Goal: Task Accomplishment & Management: Manage account settings

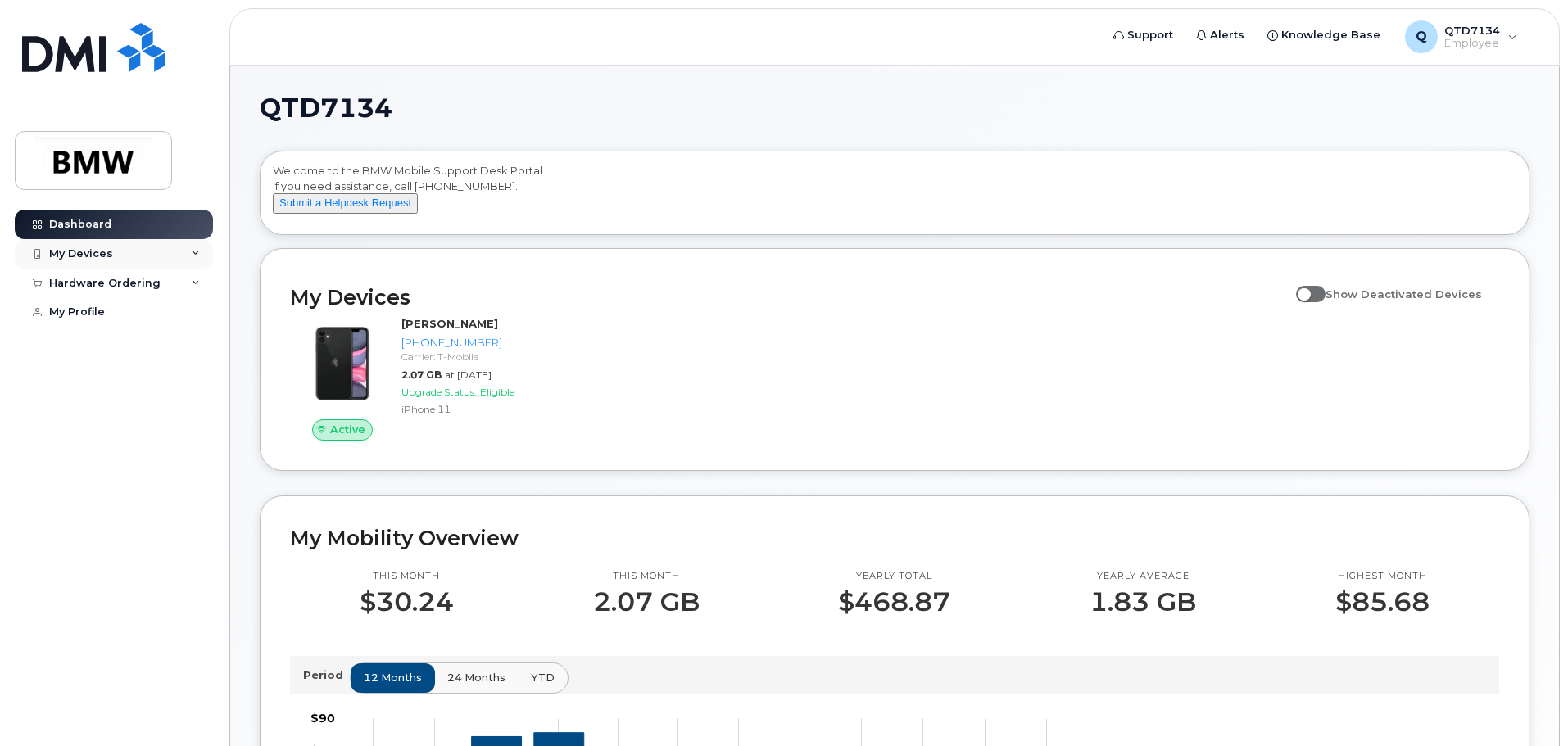
click at [172, 250] on div "My Devices" at bounding box center [113, 254] width 198 height 29
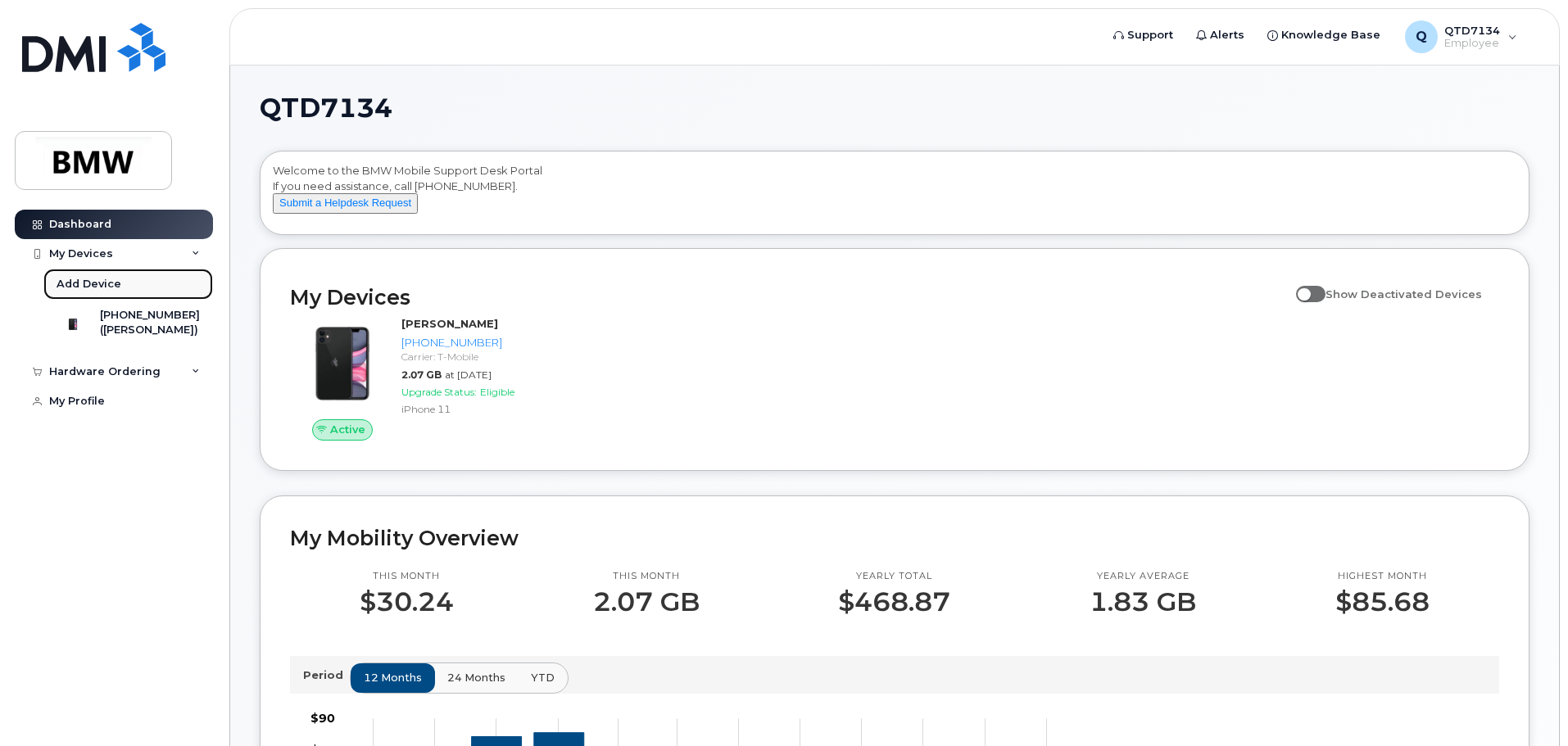
click at [156, 282] on link "Add Device" at bounding box center [129, 284] width 170 height 31
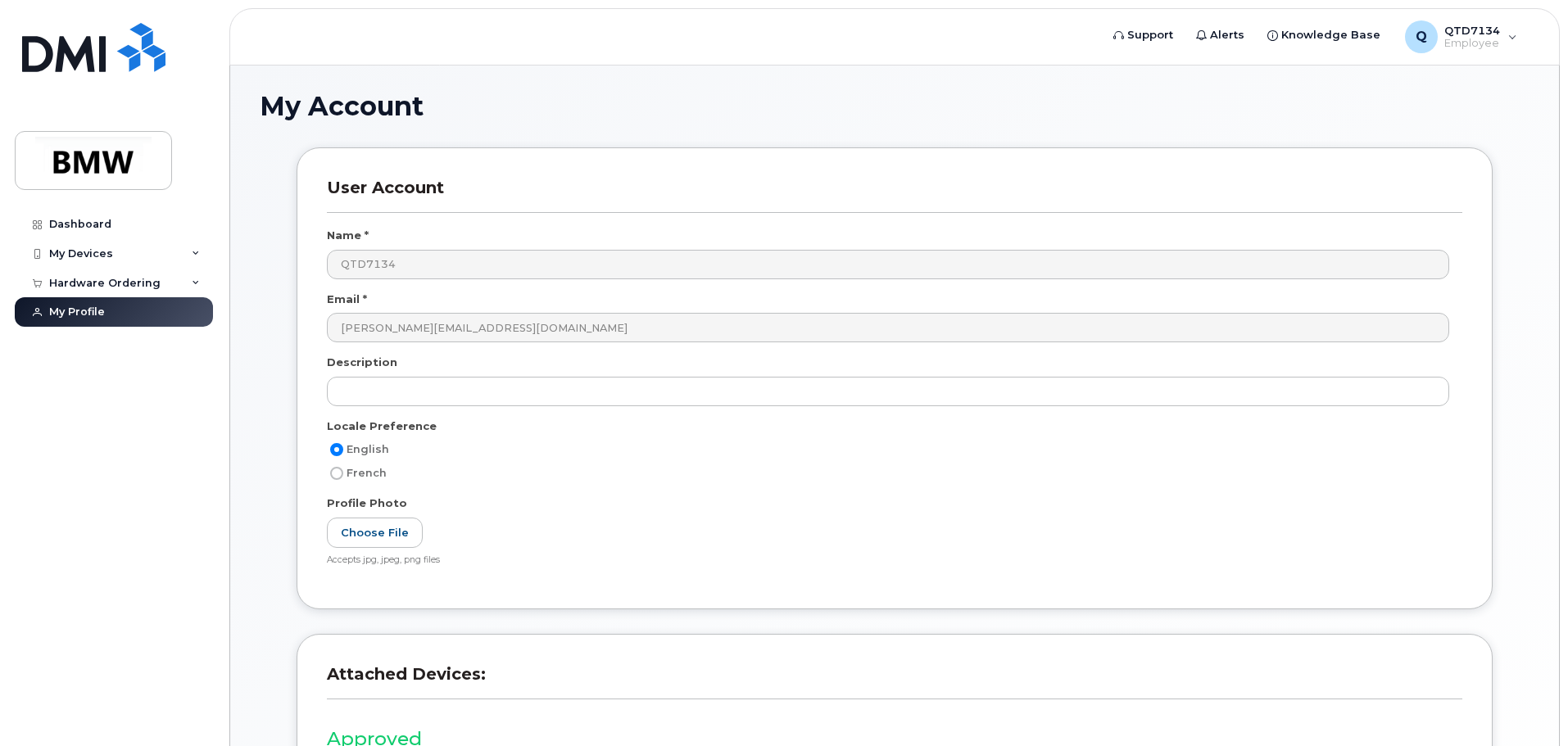
scroll to position [310, 0]
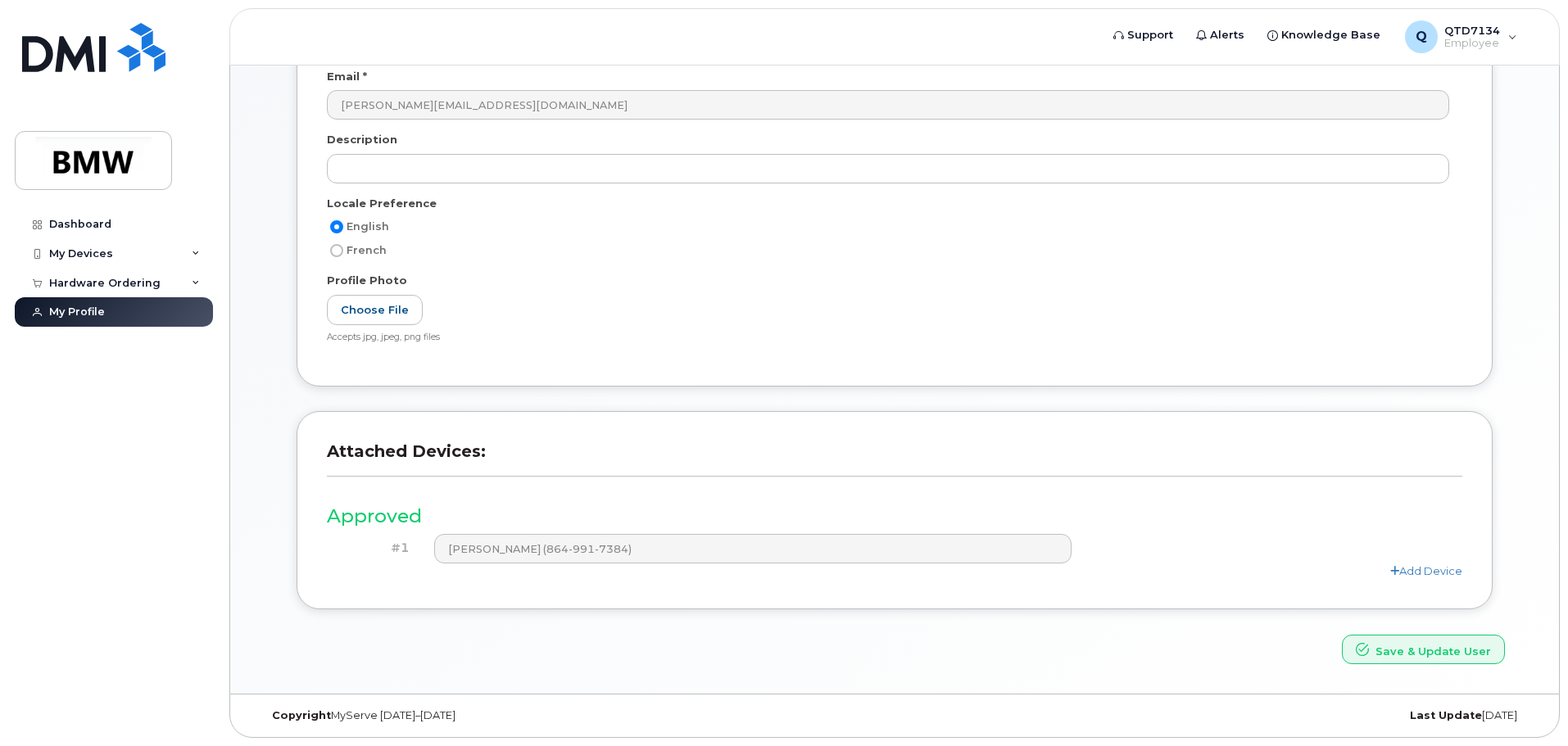
click at [1399, 563] on div "Add Device" at bounding box center [894, 571] width 1135 height 16
click at [1417, 568] on link "Add Device" at bounding box center [1426, 571] width 72 height 13
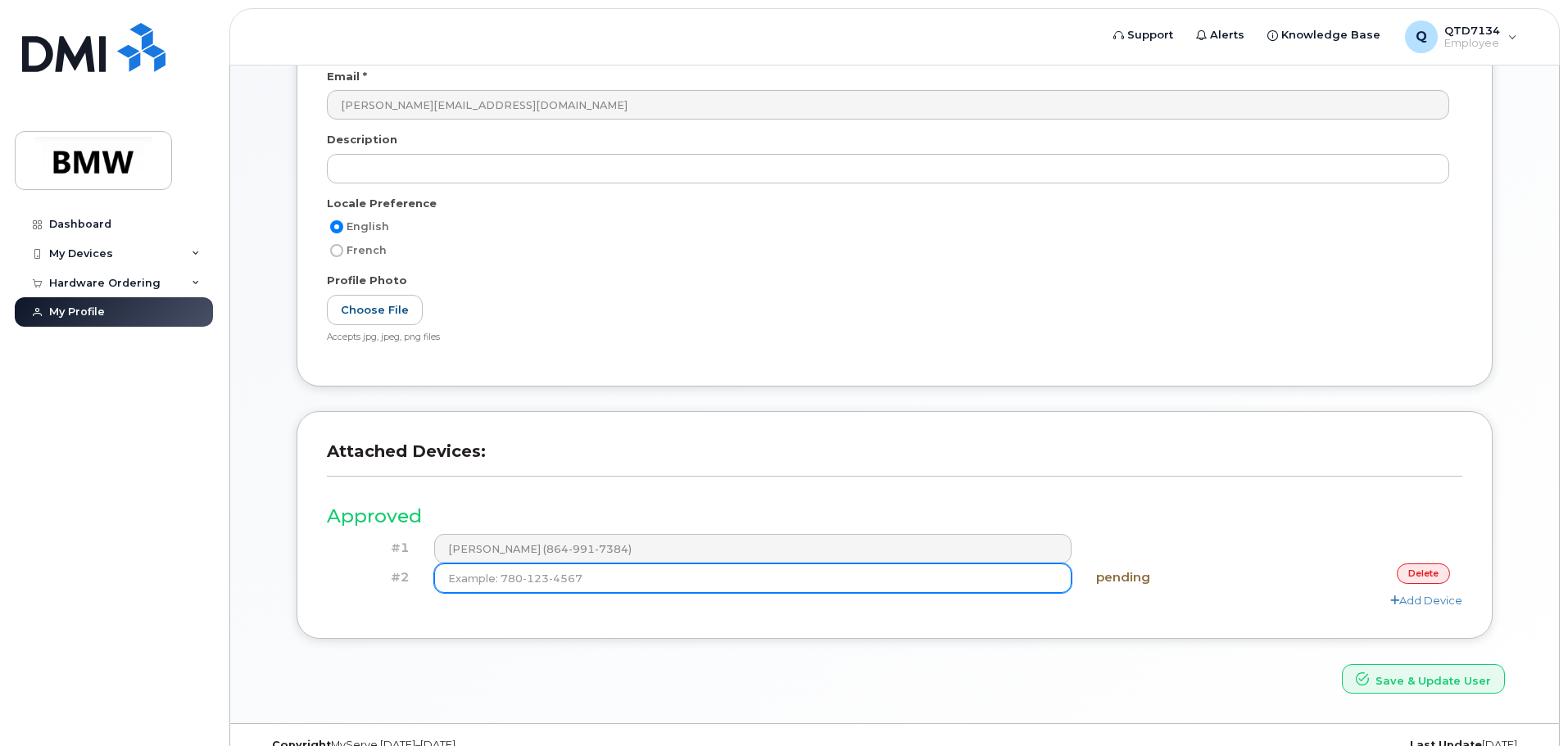
click at [719, 581] on input at bounding box center [752, 578] width 638 height 29
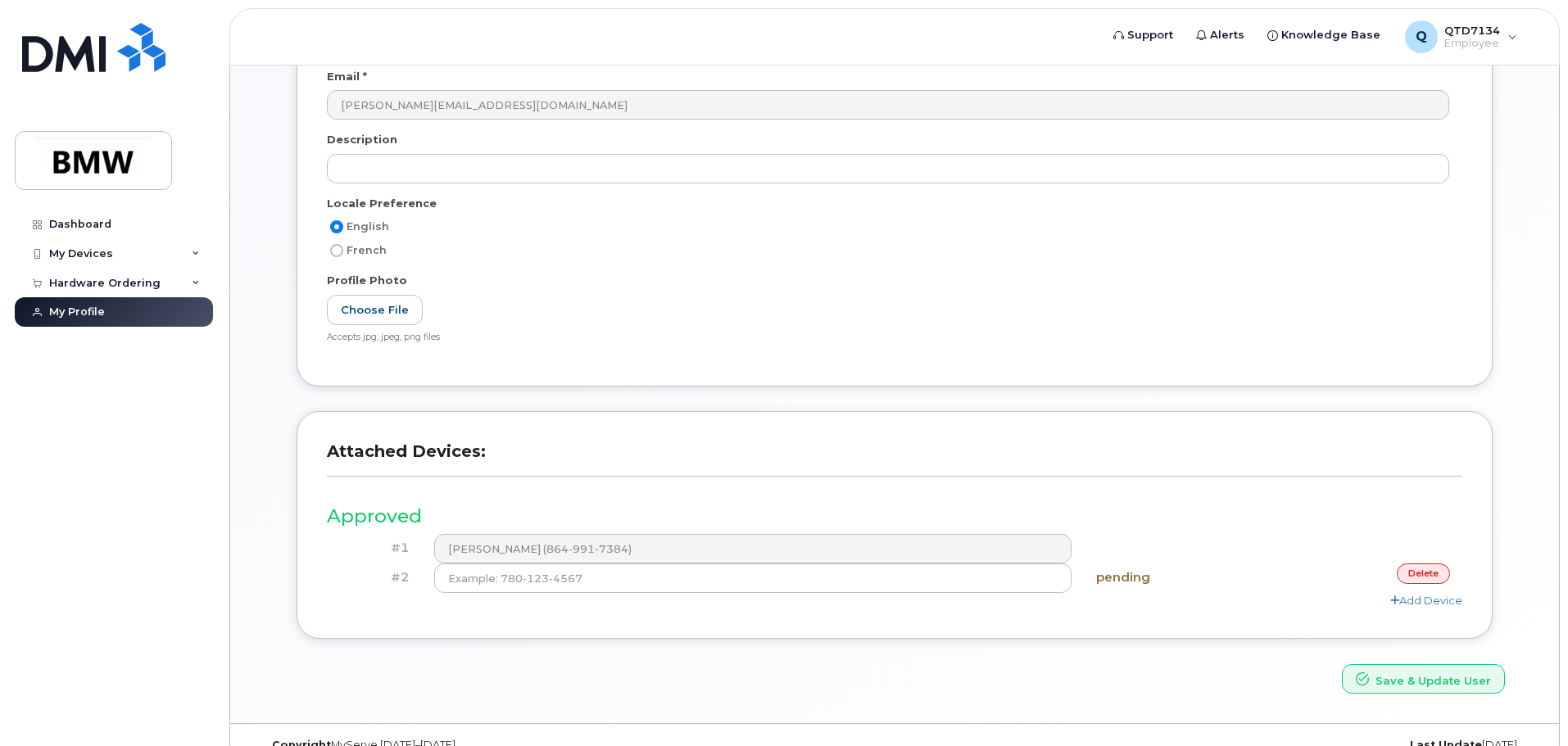
click at [1425, 568] on link "delete" at bounding box center [1423, 573] width 53 height 20
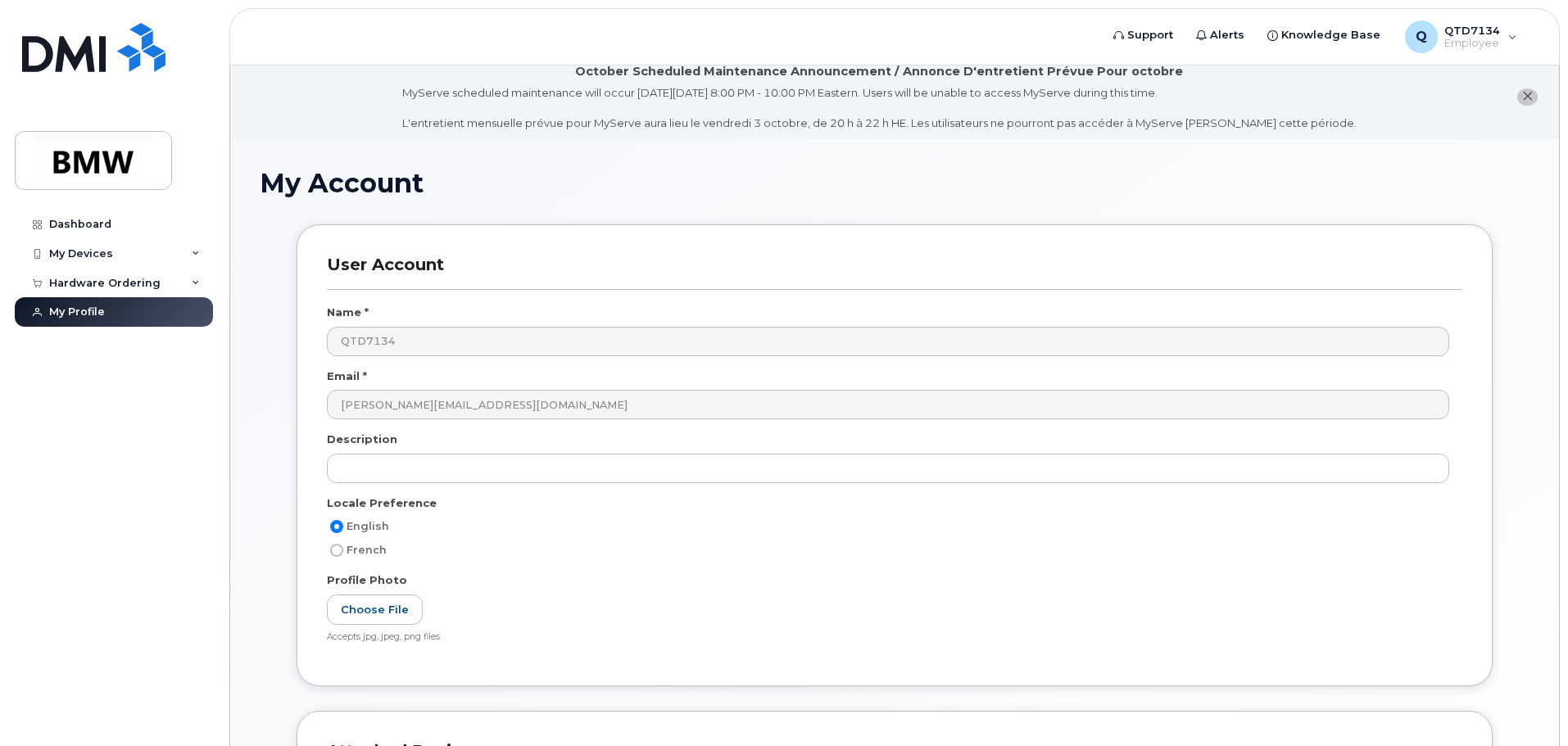
scroll to position [0, 0]
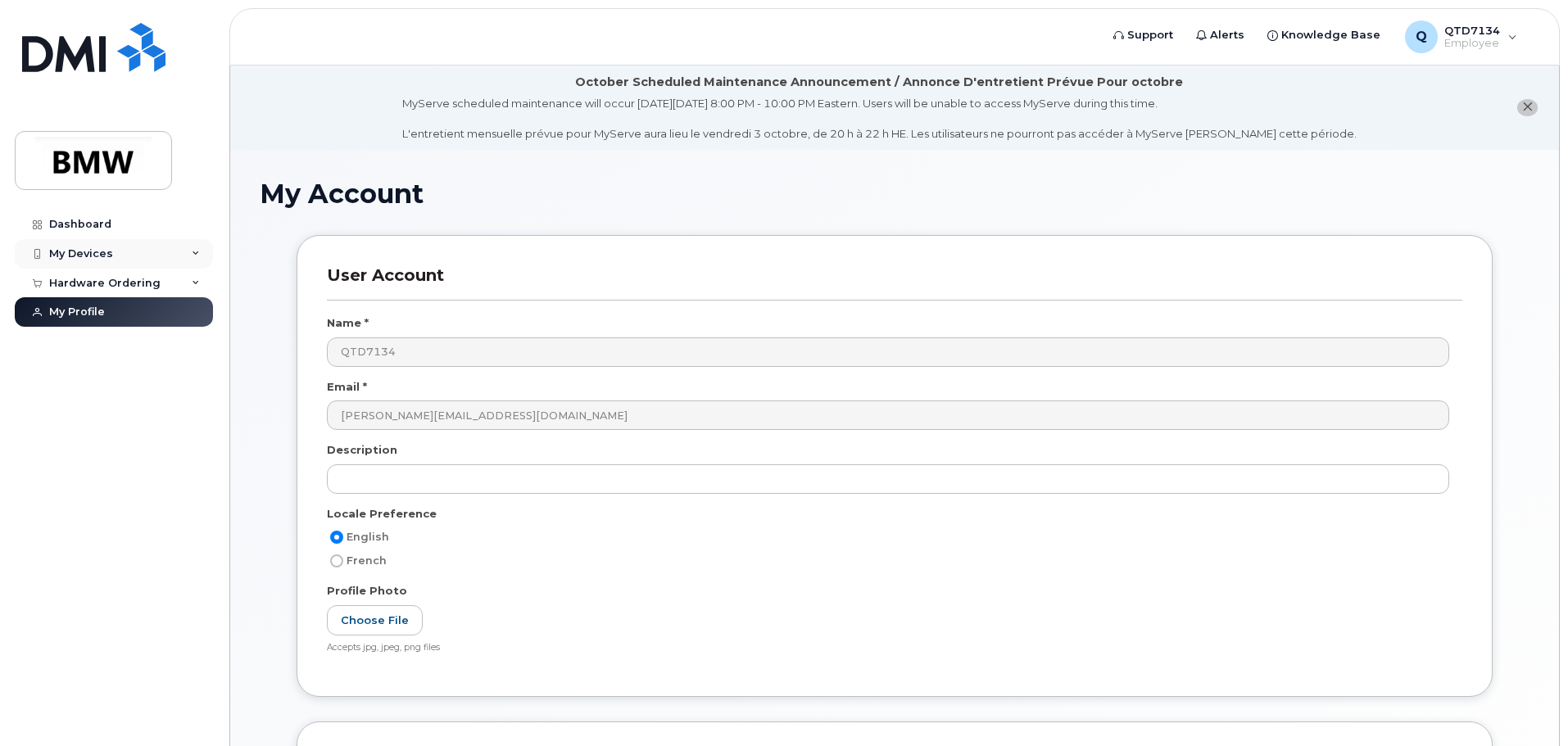
click at [171, 250] on div "My Devices" at bounding box center [113, 254] width 198 height 29
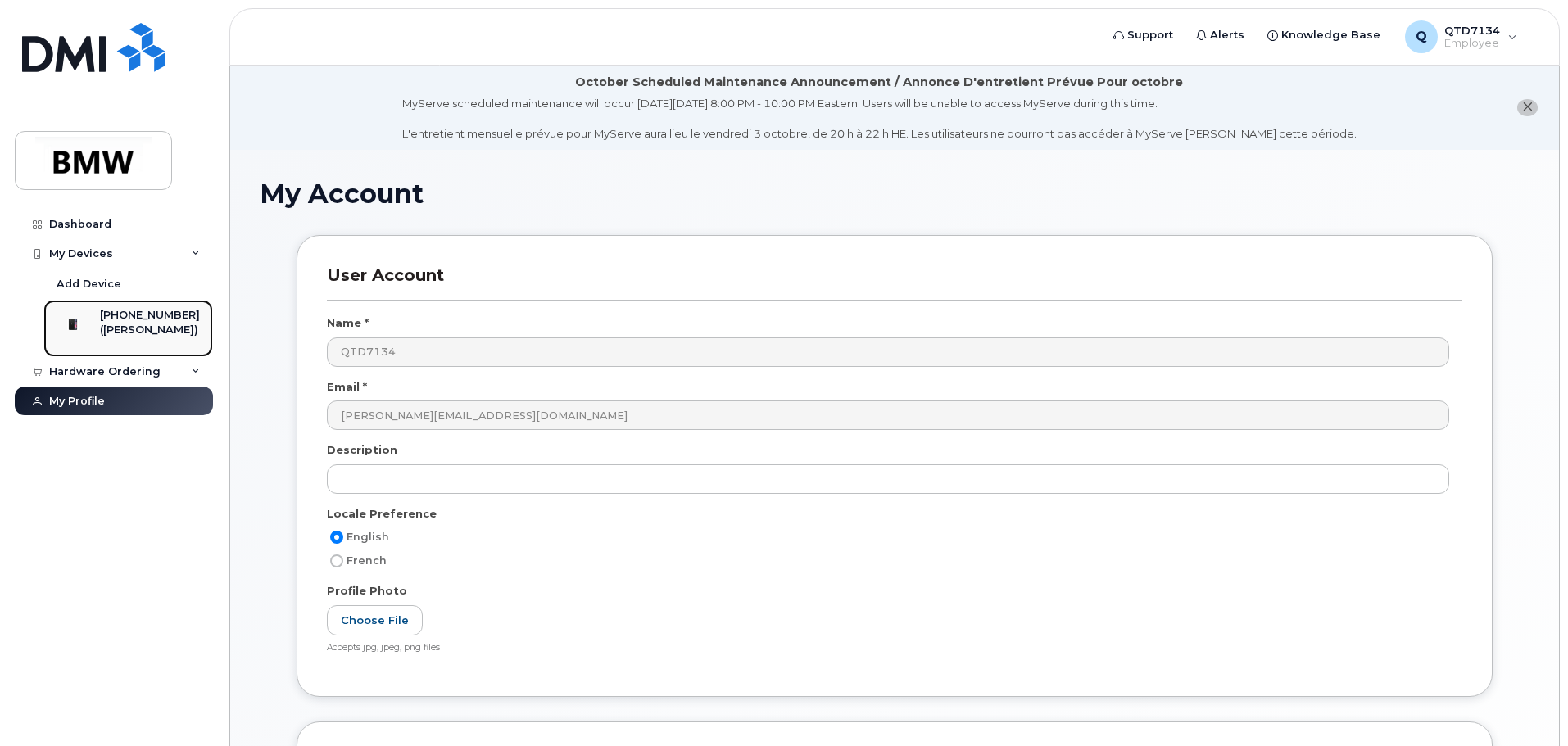
click at [149, 320] on div "[PHONE_NUMBER]" at bounding box center [149, 315] width 100 height 15
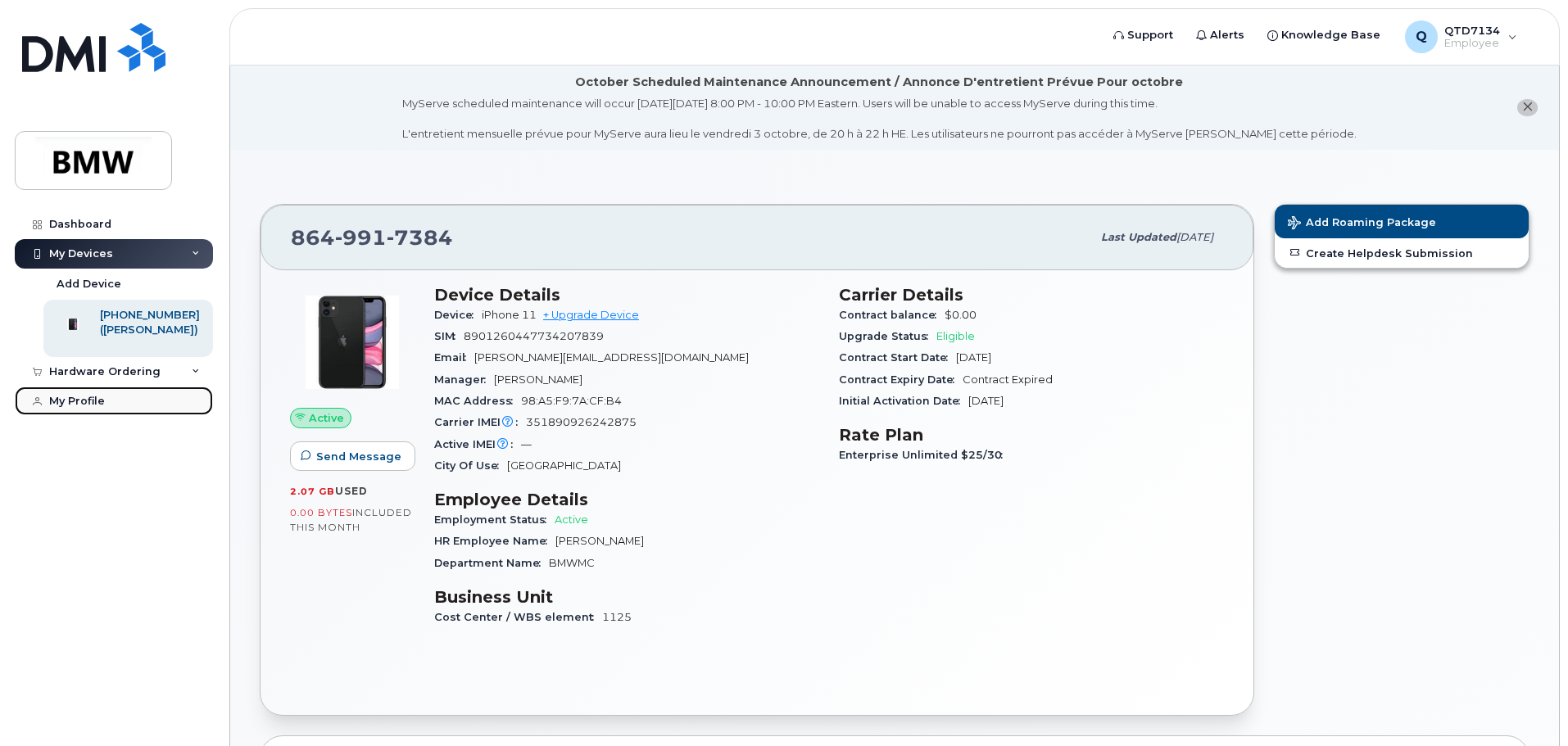
click at [87, 408] on div "My Profile" at bounding box center [77, 401] width 56 height 13
